Goal: Task Accomplishment & Management: Use online tool/utility

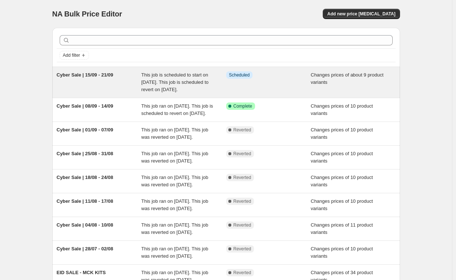
click at [146, 82] on span "This job is scheduled to start on [DATE]. This job is scheduled to revert on [D…" at bounding box center [174, 82] width 67 height 20
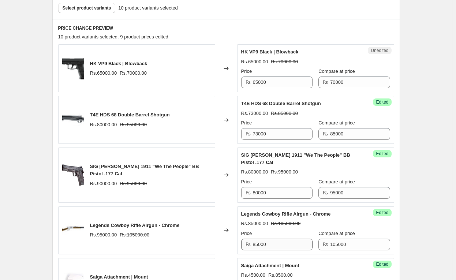
scroll to position [310, 0]
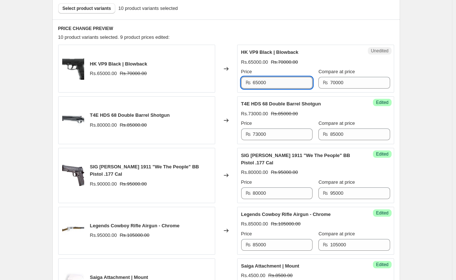
click at [281, 81] on input "65000" at bounding box center [283, 83] width 60 height 12
type input "58000"
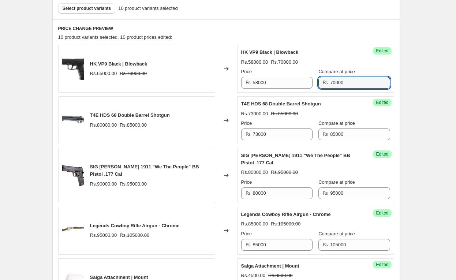
scroll to position [326, 0]
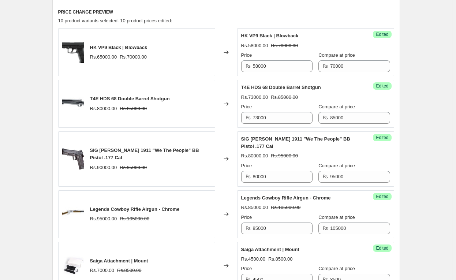
click at [414, 93] on div "Cyber Sale | 15/09 - 21/09. This page is ready Cyber Sale | 15/09 - 21/09 Info …" at bounding box center [226, 241] width 452 height 1135
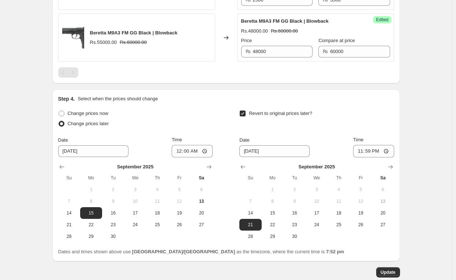
scroll to position [851, 0]
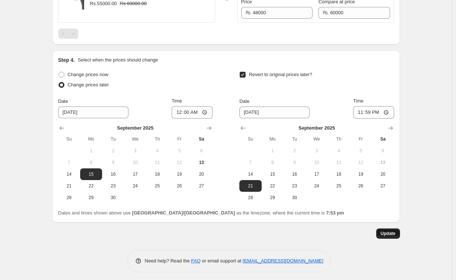
click at [390, 234] on button "Update" at bounding box center [388, 234] width 24 height 10
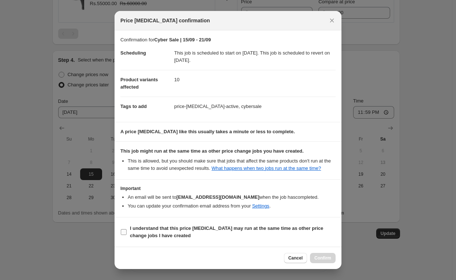
click at [189, 228] on b "I understand that this price [MEDICAL_DATA] may run at the same time as other p…" at bounding box center [226, 232] width 193 height 13
click at [127, 229] on input "I understand that this price [MEDICAL_DATA] may run at the same time as other p…" at bounding box center [124, 232] width 6 height 6
checkbox input "true"
click at [323, 256] on span "Confirm" at bounding box center [323, 258] width 17 height 6
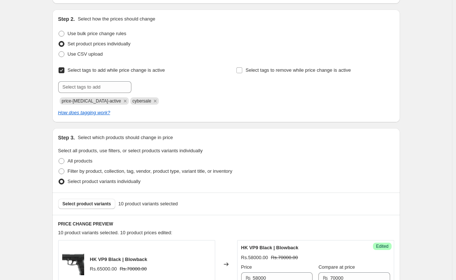
scroll to position [0, 0]
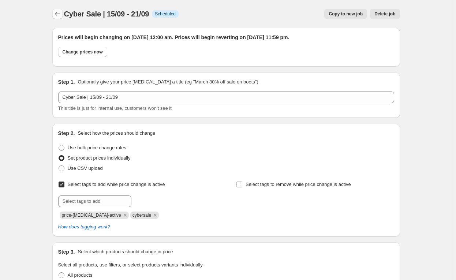
click at [62, 19] on div "Cyber Sale | 15/09 - 21/09. This page is ready Cyber Sale | 15/09 - 21/09 Info …" at bounding box center [226, 14] width 348 height 28
click at [61, 16] on icon "Price change jobs" at bounding box center [57, 13] width 7 height 7
